Goal: Task Accomplishment & Management: Use online tool/utility

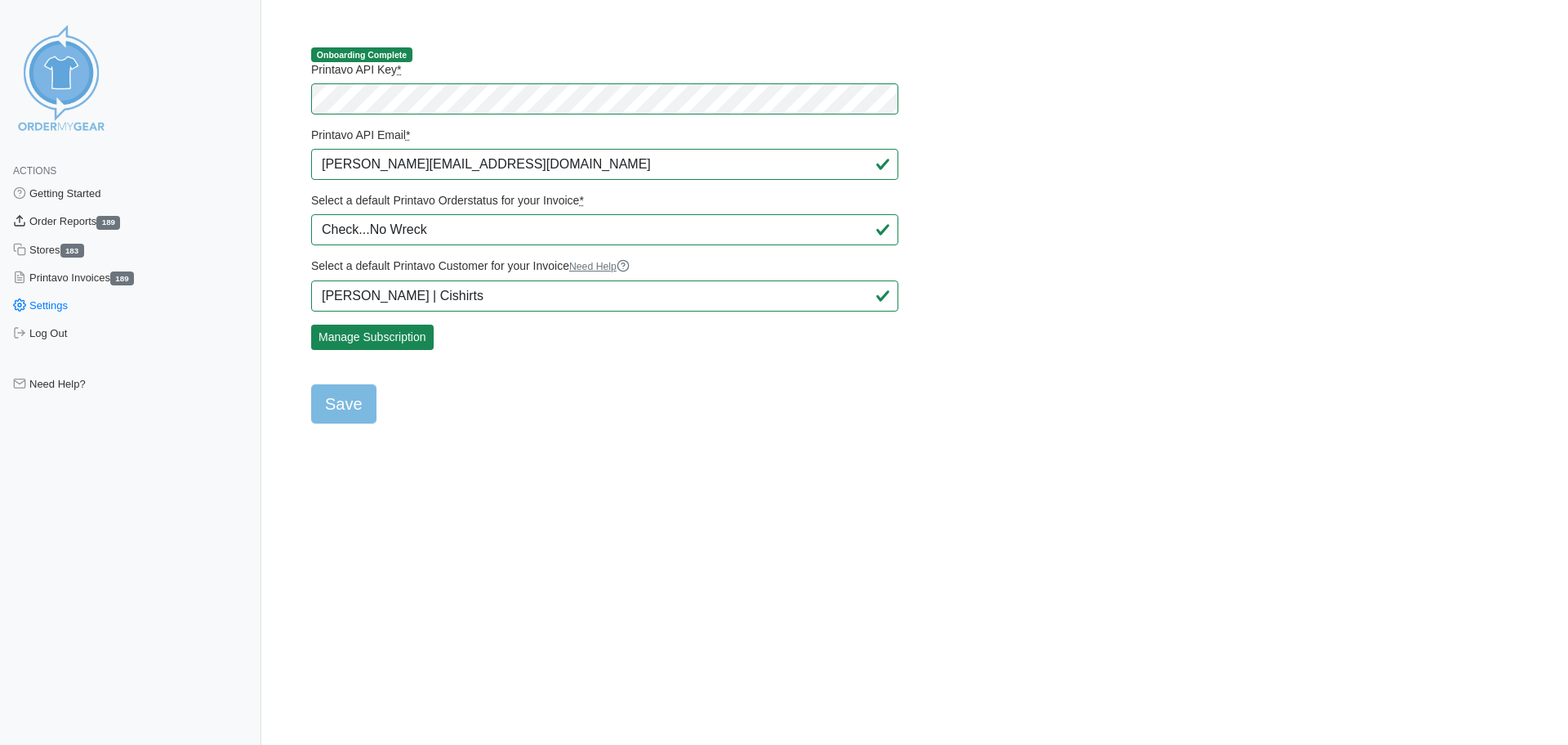
click at [85, 217] on link "Order Reports 189" at bounding box center [130, 221] width 262 height 28
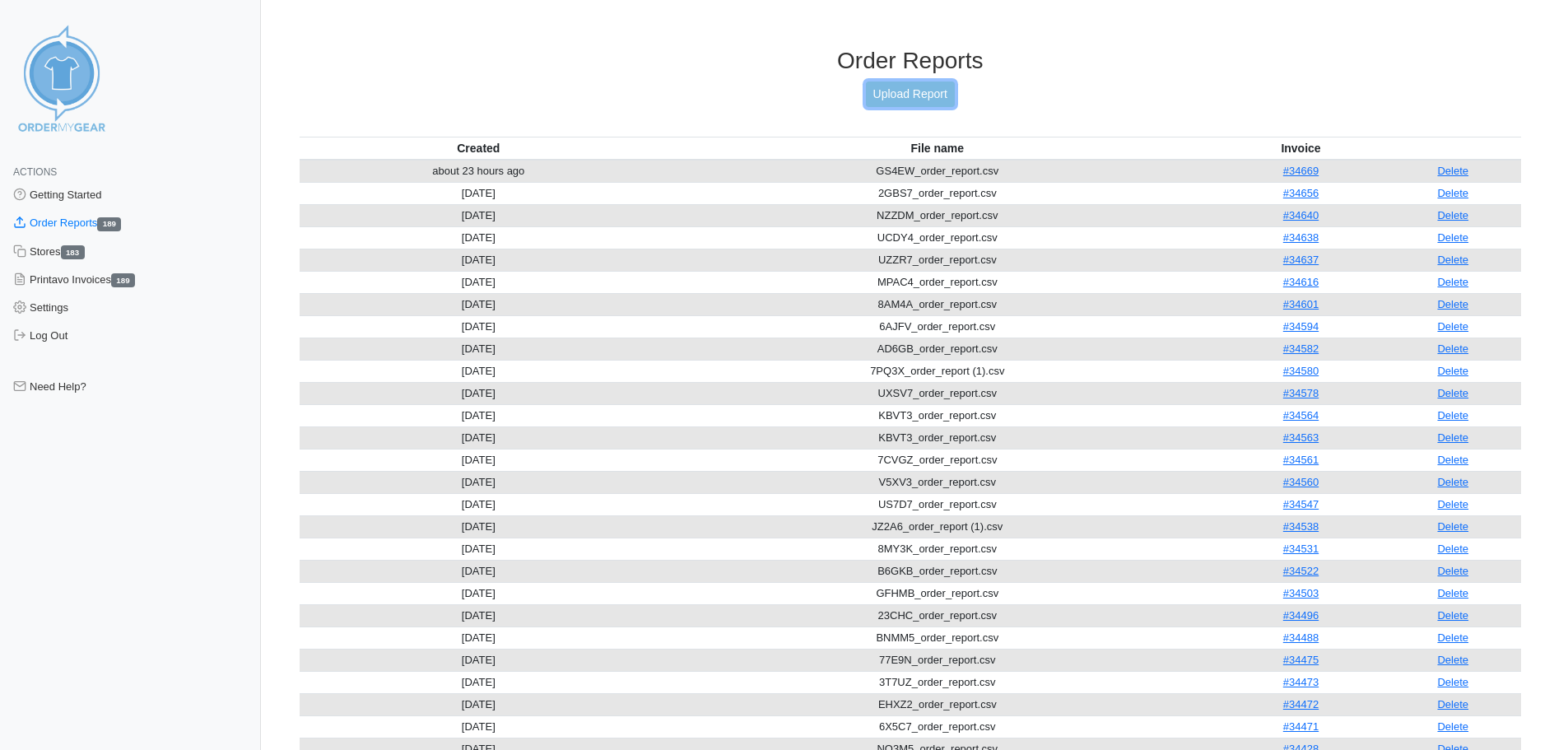
click at [908, 100] on link "Upload Report" at bounding box center [910, 94] width 89 height 25
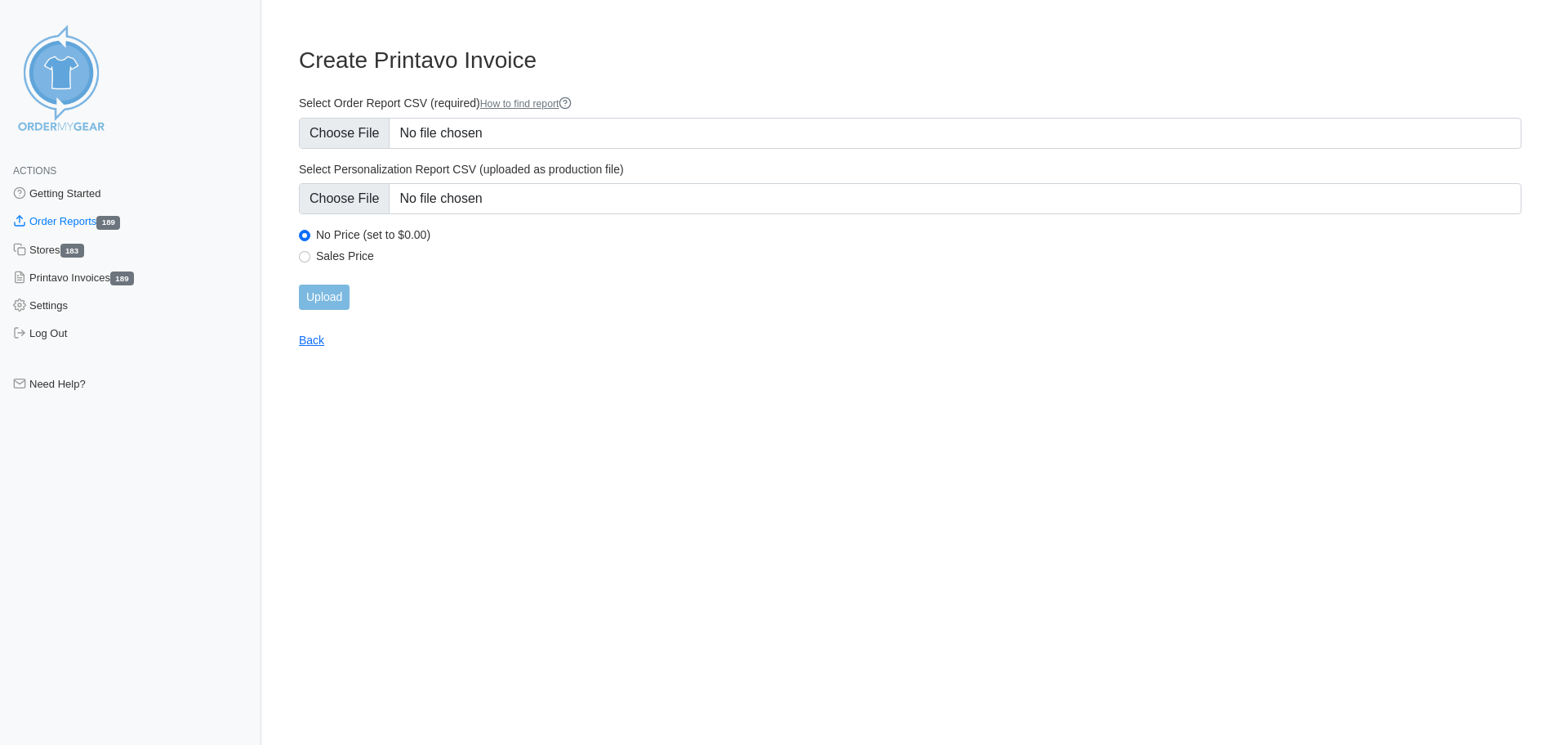
type input "C:\fakepath\7PM6A_order_report.csv"
click at [342, 288] on input "Upload" at bounding box center [324, 297] width 51 height 25
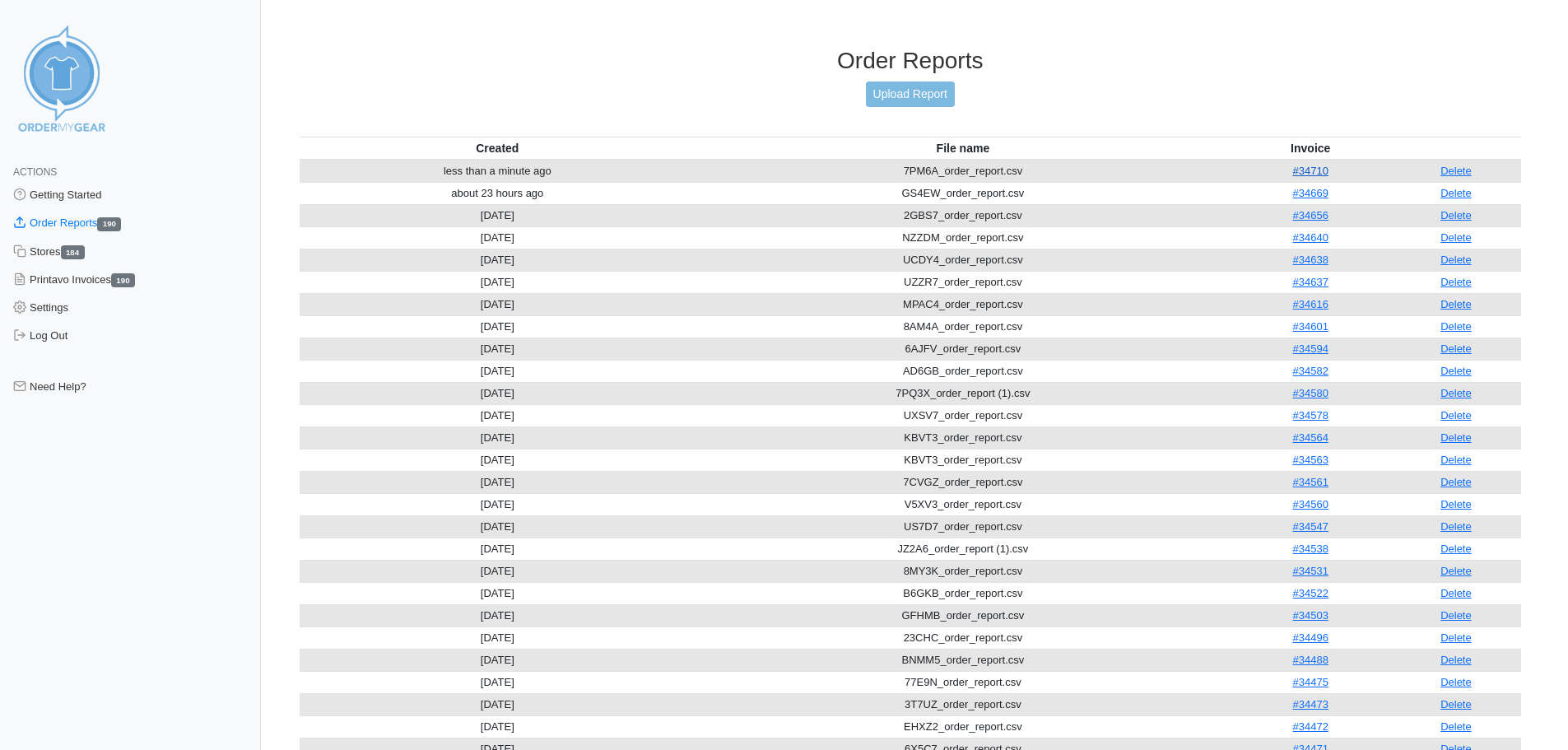
click at [1312, 169] on link "#34710" at bounding box center [1310, 171] width 35 height 13
drag, startPoint x: 1286, startPoint y: 162, endPoint x: 1362, endPoint y: 178, distance: 77.7
click at [1362, 178] on td "#34710" at bounding box center [1311, 171] width 161 height 23
copy link "#34710"
